Goal: Task Accomplishment & Management: Use online tool/utility

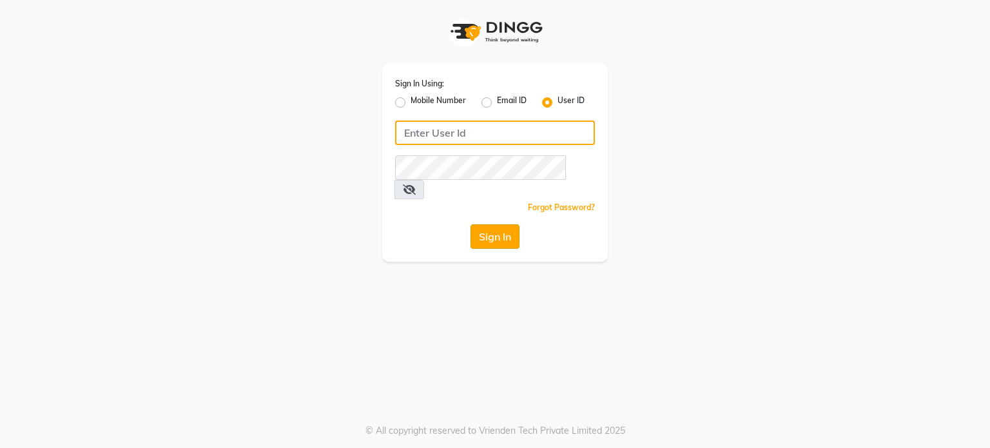
type input "divz"
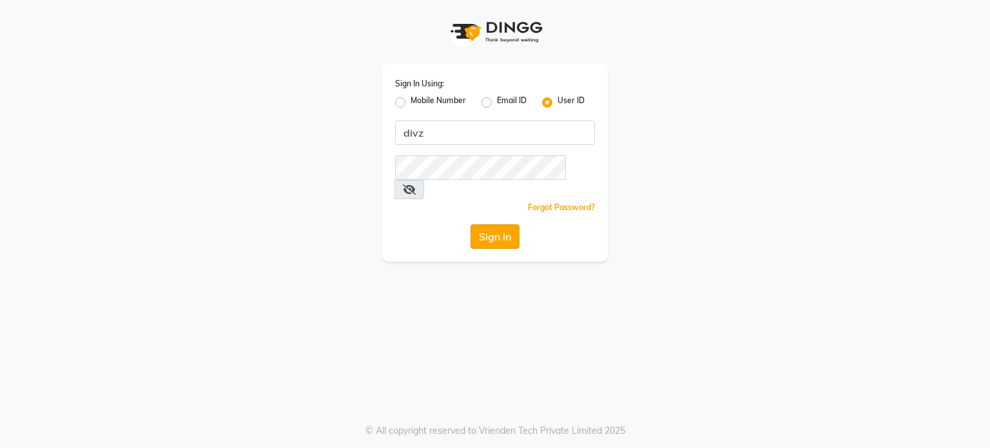
click at [489, 224] on button "Sign In" at bounding box center [494, 236] width 49 height 24
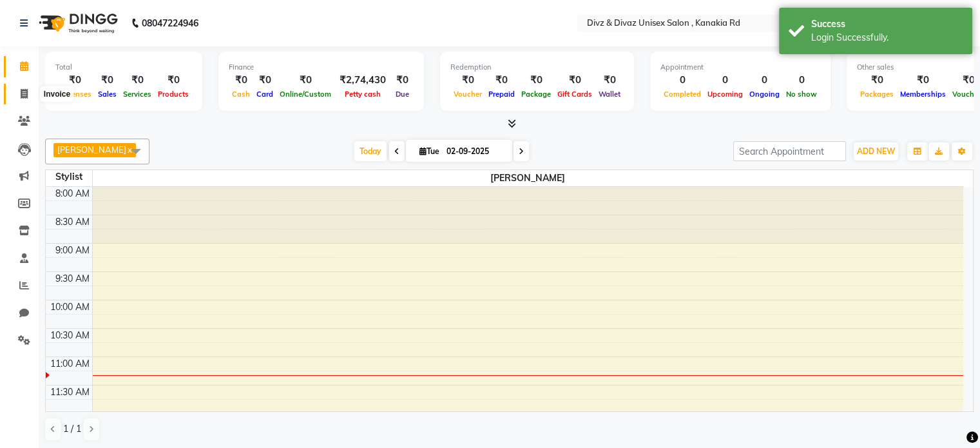
click at [26, 95] on icon at bounding box center [24, 94] width 7 height 10
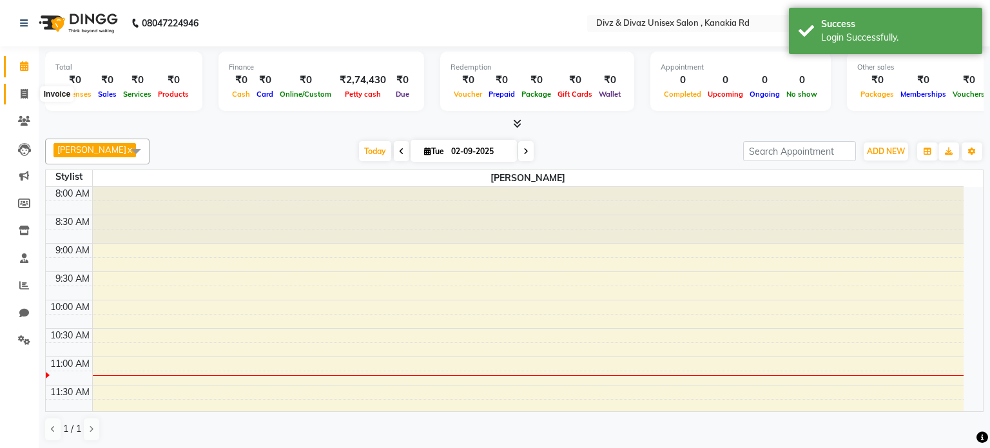
select select "service"
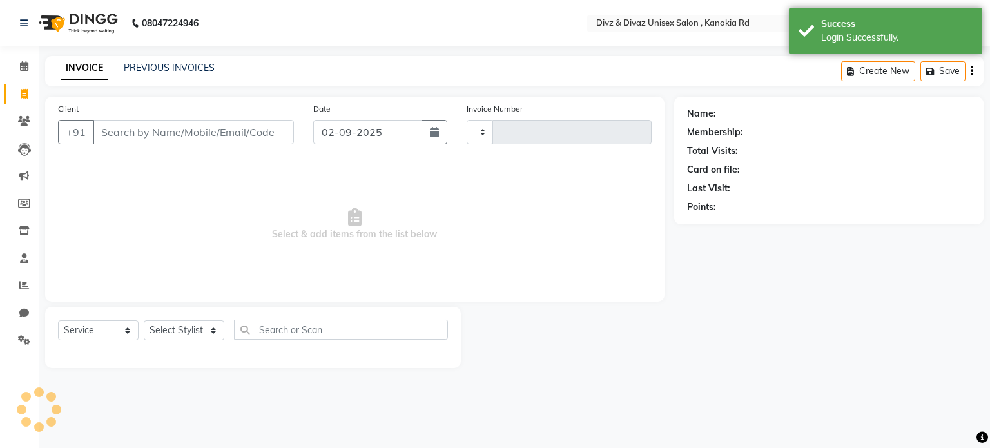
type input "2531"
select select "7588"
click at [129, 128] on input "Client" at bounding box center [193, 132] width 201 height 24
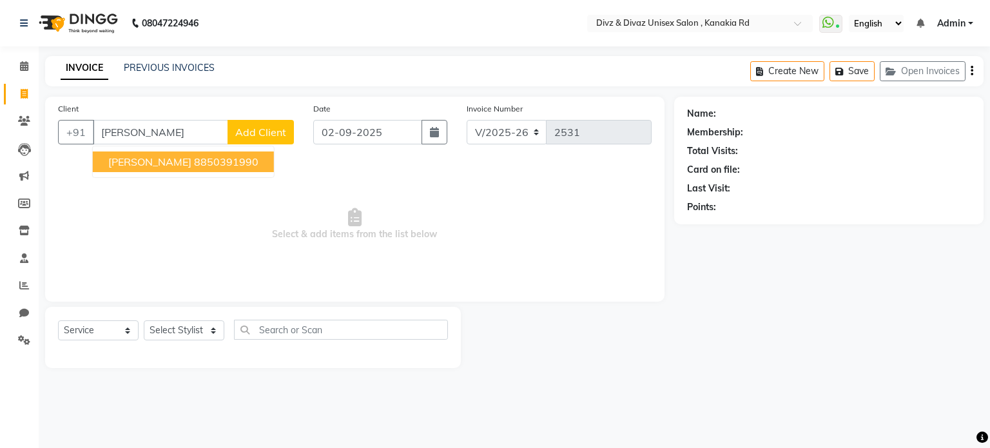
click at [194, 159] on ngb-highlight "8850391990" at bounding box center [226, 161] width 64 height 13
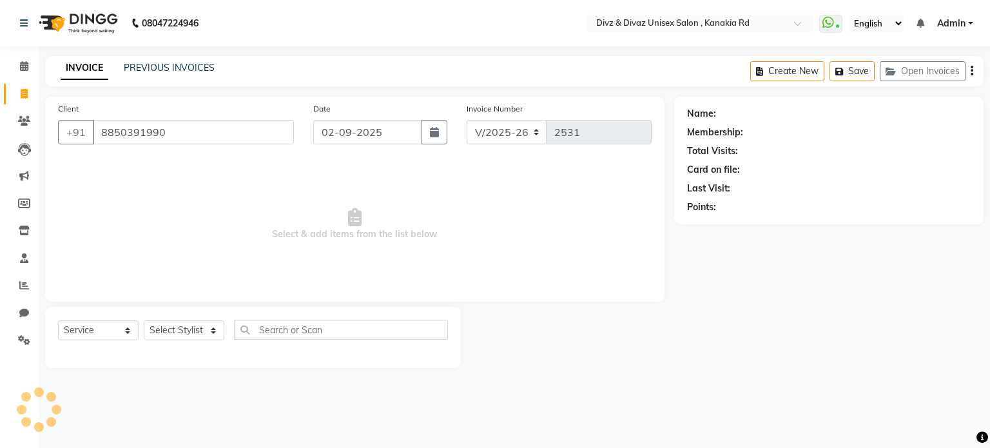
type input "8850391990"
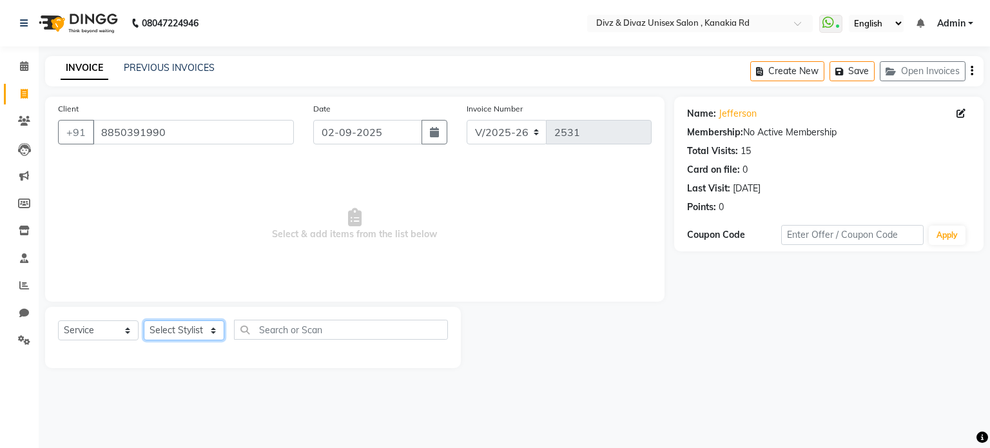
click at [217, 336] on select "Select Stylist [PERSON_NAME] Kailash Prem [PERSON_NAME]" at bounding box center [184, 330] width 81 height 20
select select "67339"
click at [144, 321] on select "Select Stylist [PERSON_NAME] Kailash Prem [PERSON_NAME]" at bounding box center [184, 330] width 81 height 20
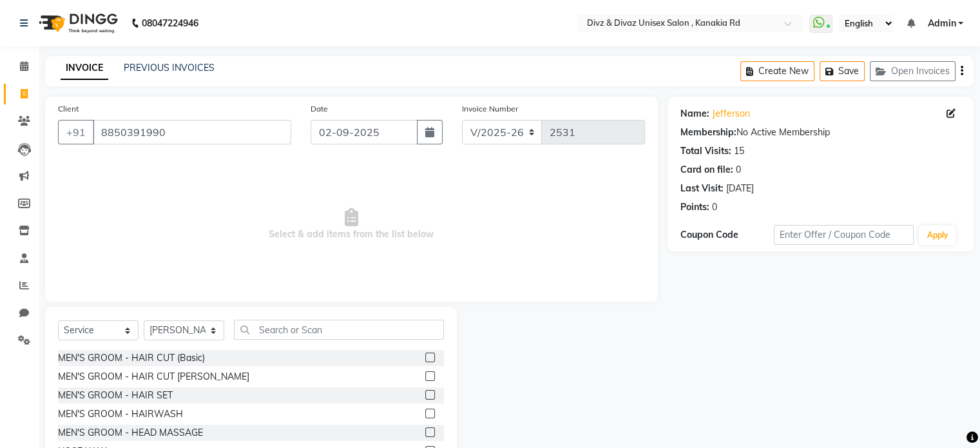
click at [425, 374] on label at bounding box center [430, 376] width 10 height 10
click at [425, 374] on input "checkbox" at bounding box center [429, 377] width 8 height 8
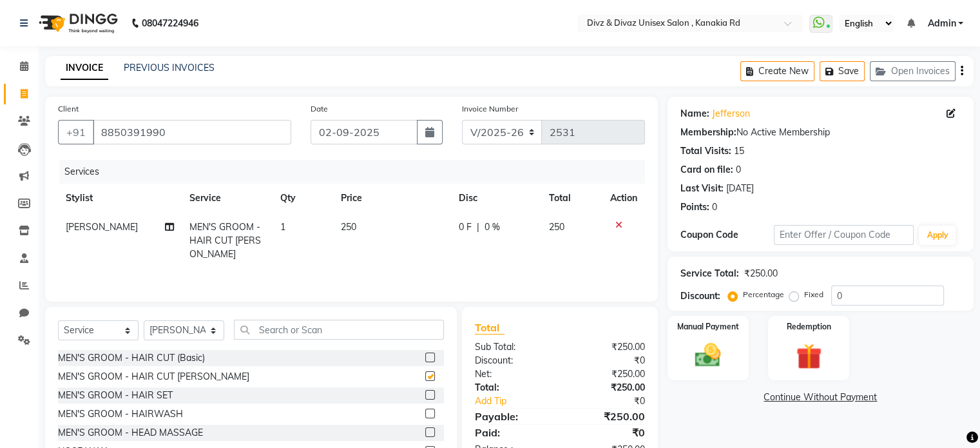
checkbox input "false"
click at [409, 334] on input "text" at bounding box center [339, 330] width 210 height 20
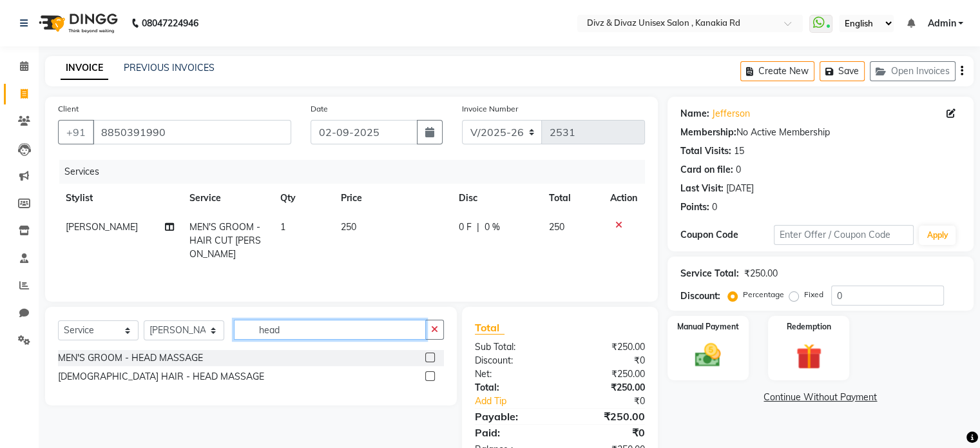
type input "head"
click at [428, 355] on label at bounding box center [430, 358] width 10 height 10
click at [428, 355] on input "checkbox" at bounding box center [429, 358] width 8 height 8
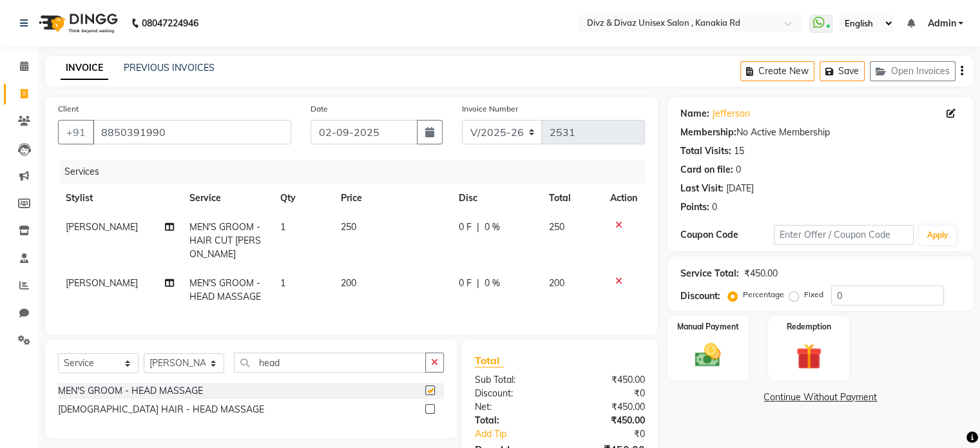
checkbox input "false"
click at [371, 286] on td "200" at bounding box center [392, 290] width 118 height 43
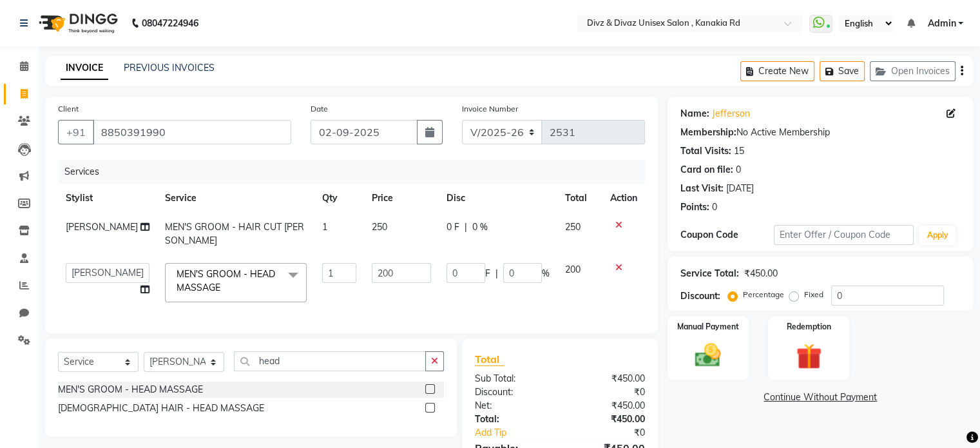
click at [376, 236] on td "250" at bounding box center [401, 234] width 75 height 43
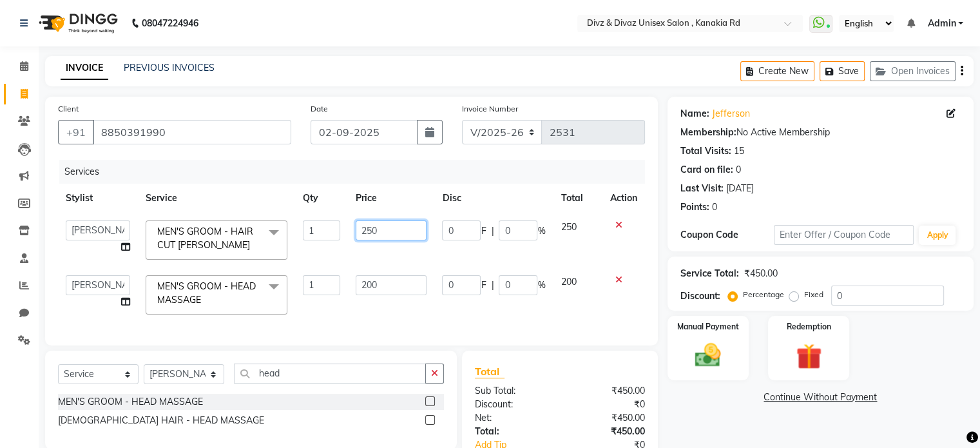
click at [373, 234] on input "250" at bounding box center [391, 230] width 71 height 20
type input "300"
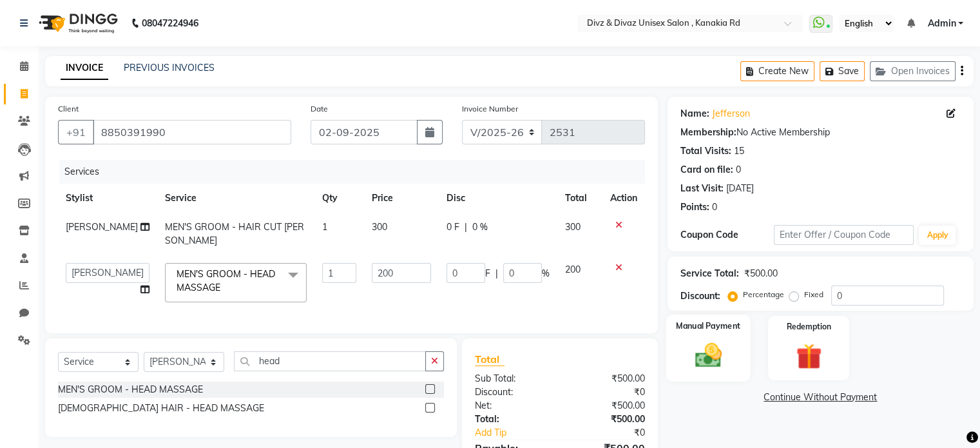
click at [669, 359] on div "Manual Payment" at bounding box center [708, 348] width 84 height 66
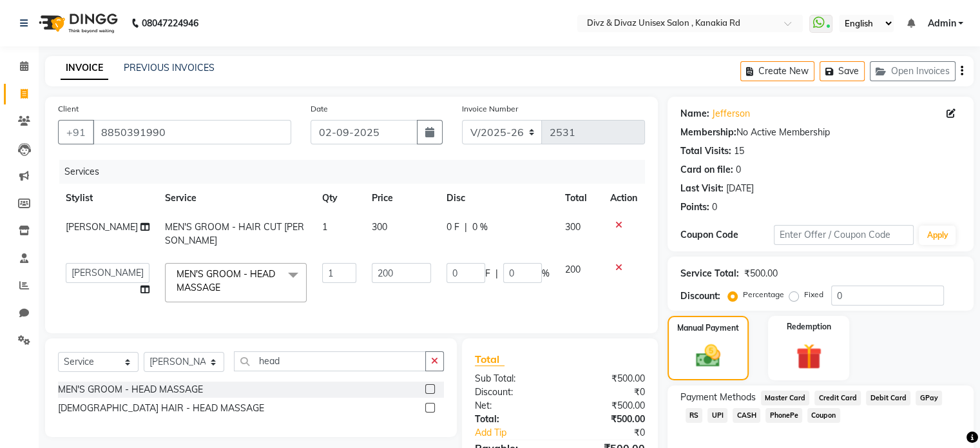
click at [708, 417] on span "UPI" at bounding box center [718, 415] width 20 height 15
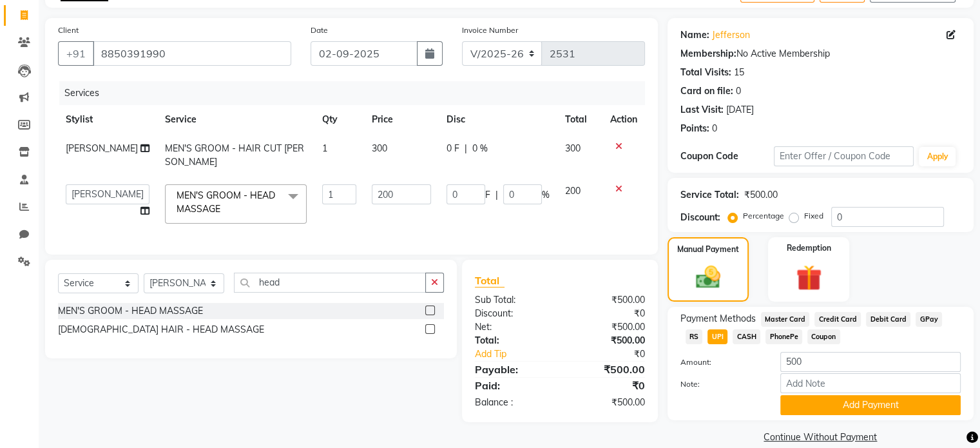
scroll to position [98, 0]
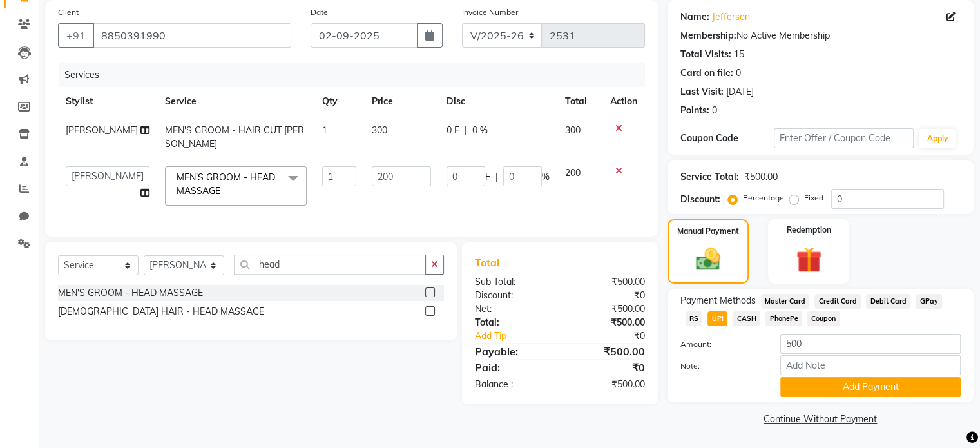
click at [821, 376] on div "Note:" at bounding box center [821, 366] width 300 height 22
drag, startPoint x: 822, startPoint y: 407, endPoint x: 838, endPoint y: 387, distance: 25.8
click at [838, 387] on div "Name: Jefferson Membership: No Active Membership Total Visits: 15 Card on file:…" at bounding box center [826, 214] width 316 height 429
click at [838, 387] on button "Add Payment" at bounding box center [870, 387] width 180 height 20
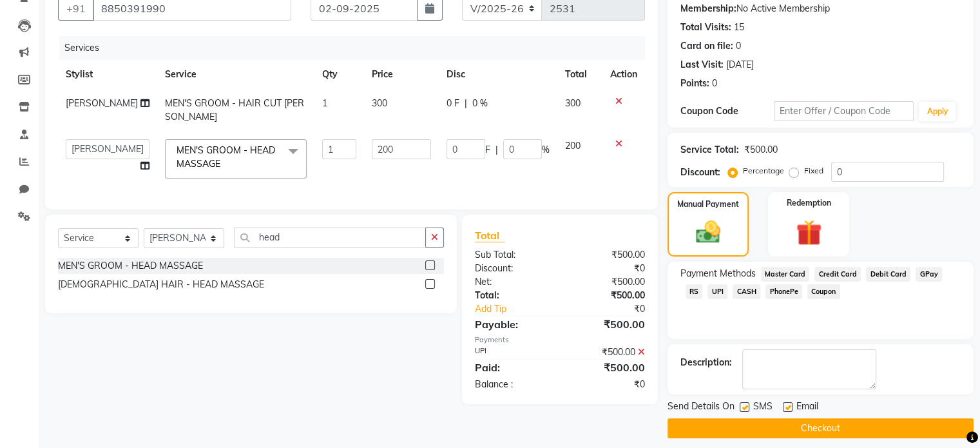
scroll to position [132, 0]
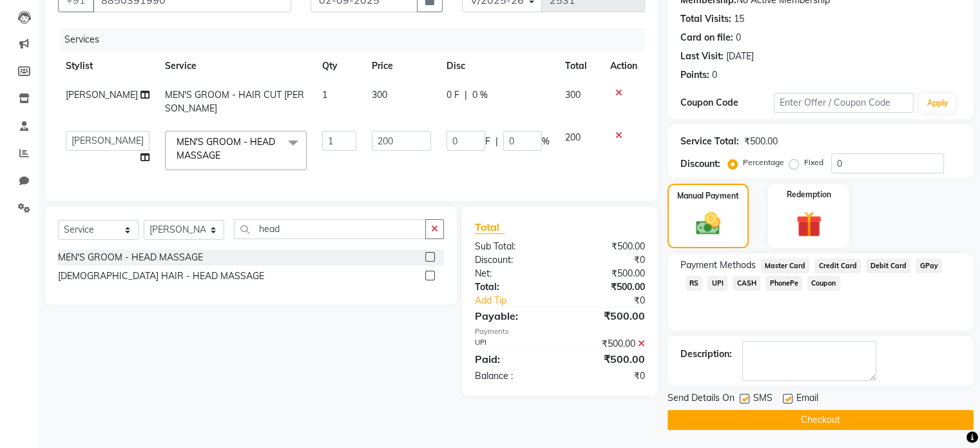
click at [851, 411] on button "Checkout" at bounding box center [821, 420] width 306 height 20
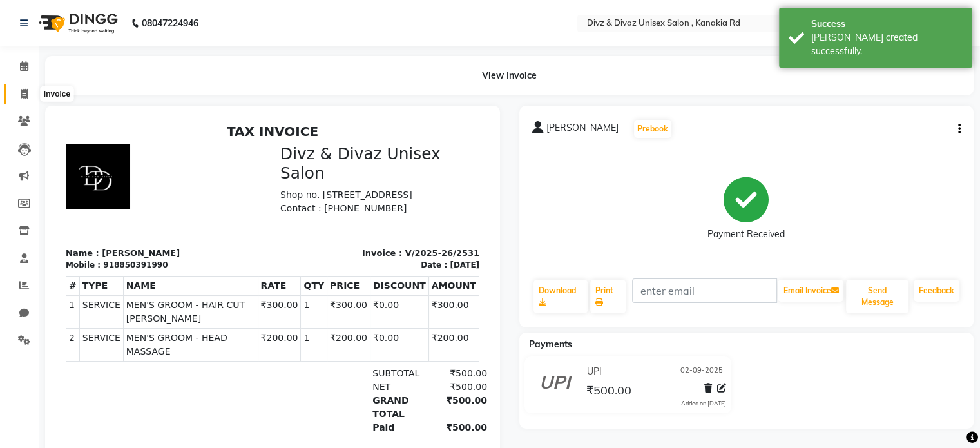
click at [15, 93] on span at bounding box center [24, 94] width 23 height 15
select select "service"
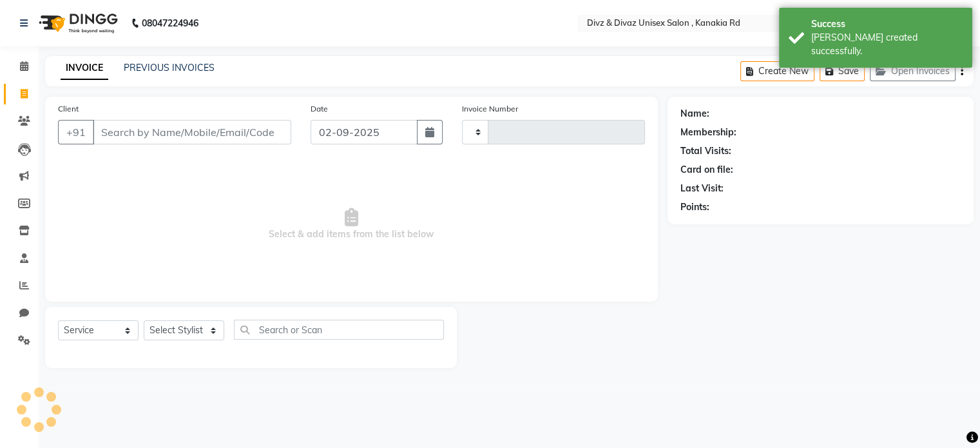
type input "2532"
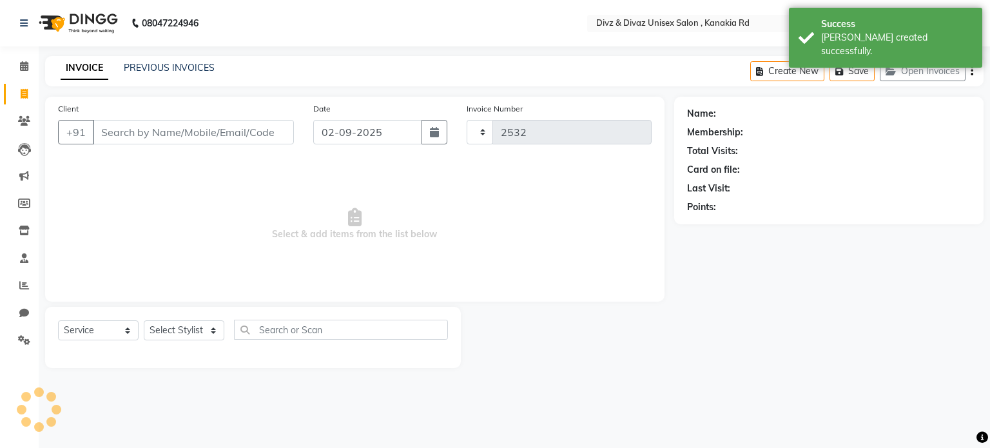
select select "7588"
click at [146, 126] on input "Client" at bounding box center [193, 132] width 201 height 24
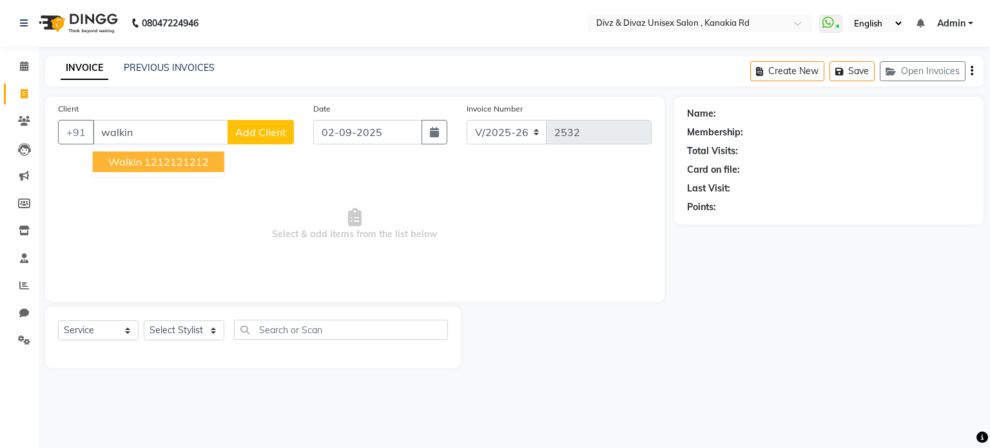
click at [169, 164] on ngb-highlight "1212121212" at bounding box center [176, 161] width 64 height 13
type input "1212121212"
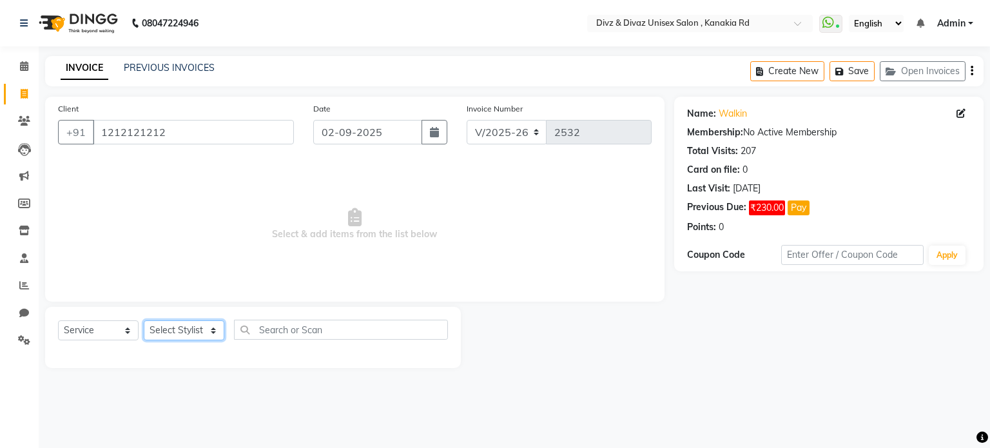
click at [191, 328] on select "Select Stylist [PERSON_NAME] Kailash Prem [PERSON_NAME]" at bounding box center [184, 330] width 81 height 20
select select "67339"
click at [144, 321] on select "Select Stylist [PERSON_NAME] Kailash Prem [PERSON_NAME]" at bounding box center [184, 330] width 81 height 20
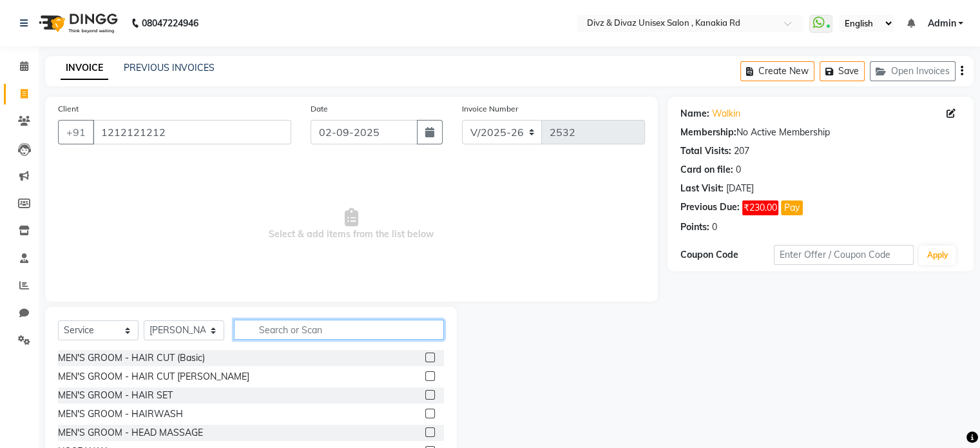
click at [273, 337] on input "text" at bounding box center [339, 330] width 210 height 20
click at [425, 360] on label at bounding box center [430, 358] width 10 height 10
click at [425, 360] on input "checkbox" at bounding box center [429, 358] width 8 height 8
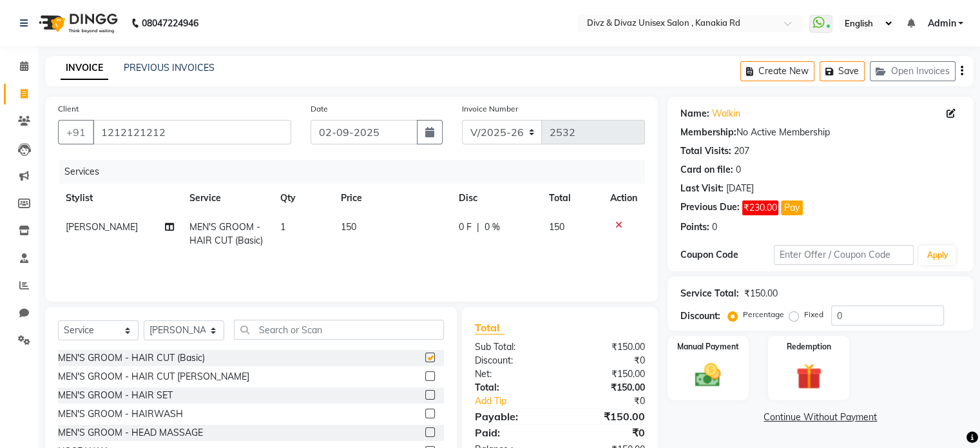
checkbox input "false"
click at [696, 357] on div "Manual Payment" at bounding box center [708, 367] width 84 height 66
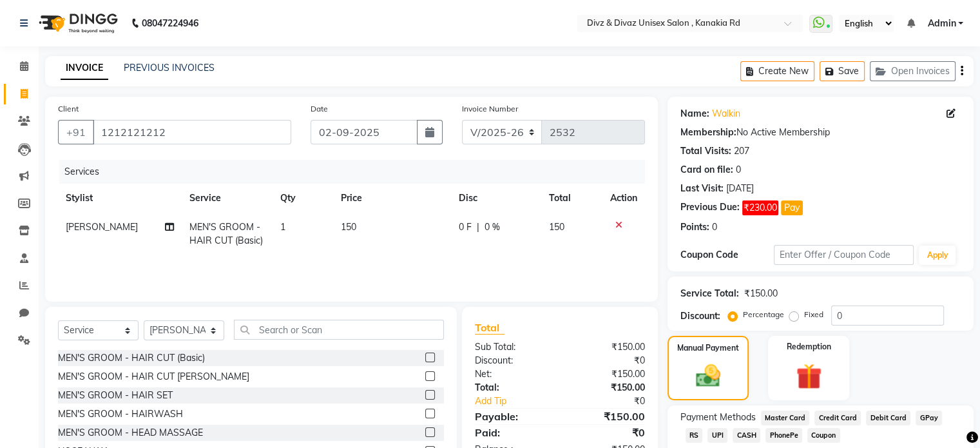
click at [708, 440] on span "UPI" at bounding box center [718, 435] width 20 height 15
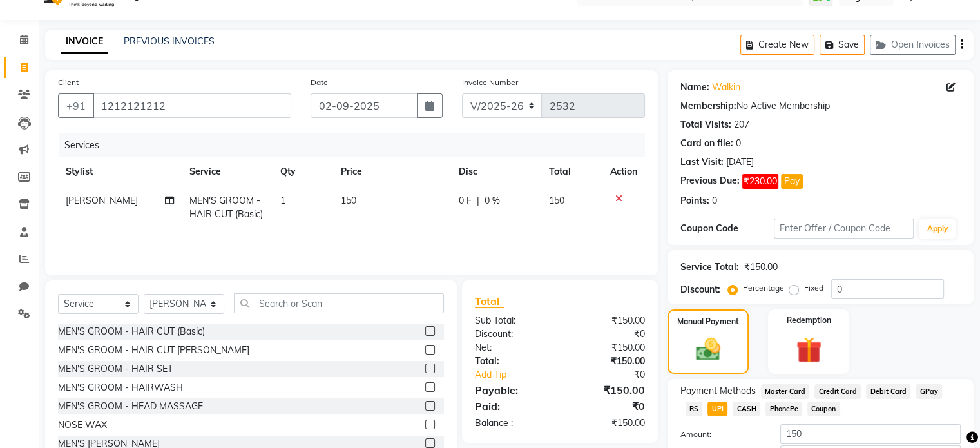
scroll to position [52, 0]
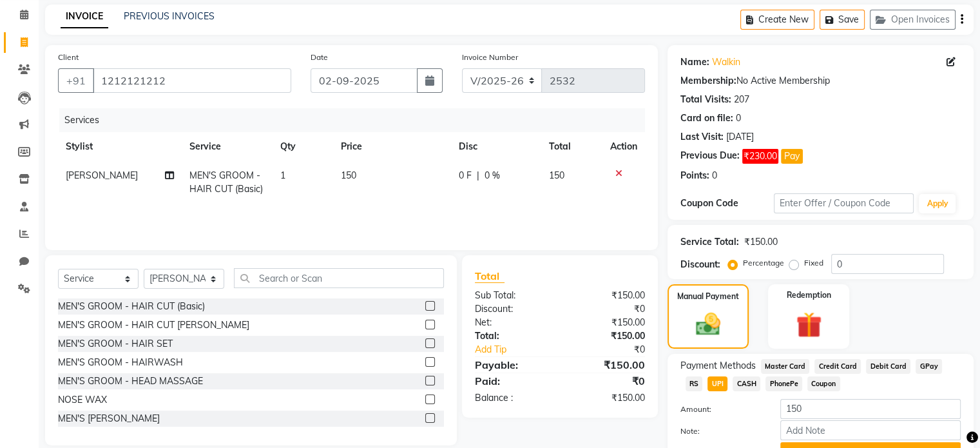
click at [733, 382] on span "CASH" at bounding box center [747, 383] width 28 height 15
click at [789, 445] on button "Add Payment" at bounding box center [870, 452] width 180 height 20
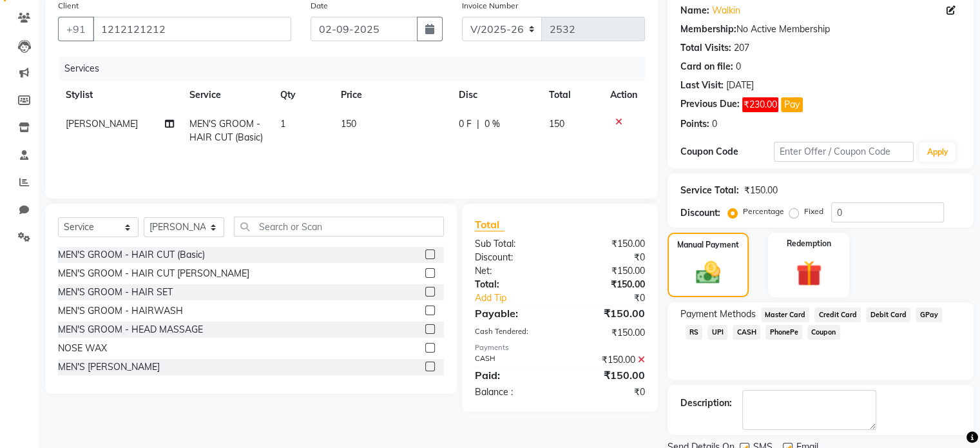
scroll to position [129, 0]
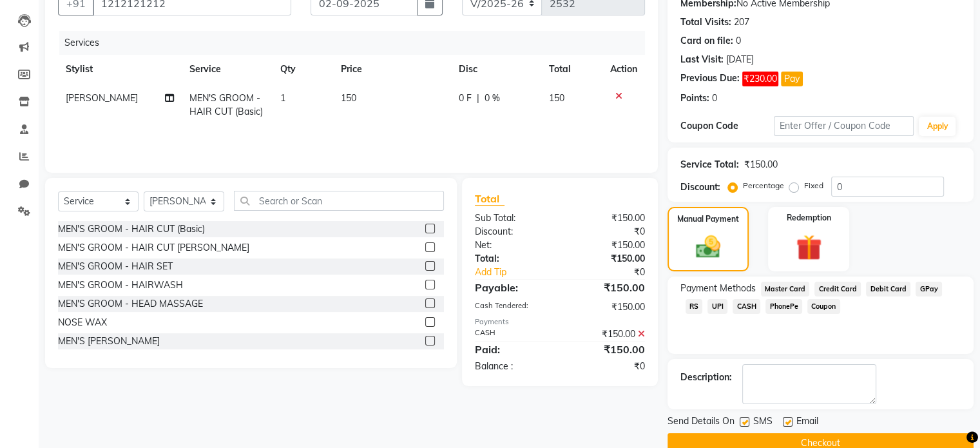
click at [789, 445] on button "Checkout" at bounding box center [821, 443] width 306 height 20
